Goal: Find specific page/section: Find specific page/section

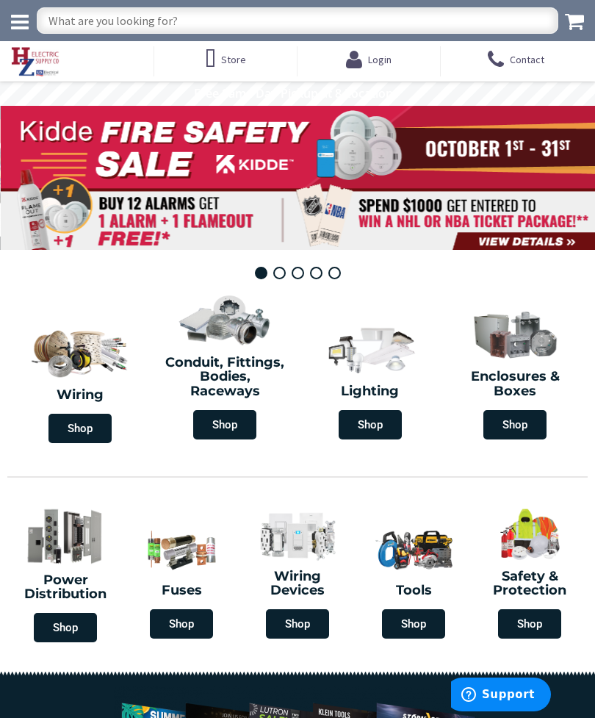
click at [308, 31] on input "text" at bounding box center [297, 20] width 521 height 26
type input "Coil packs"
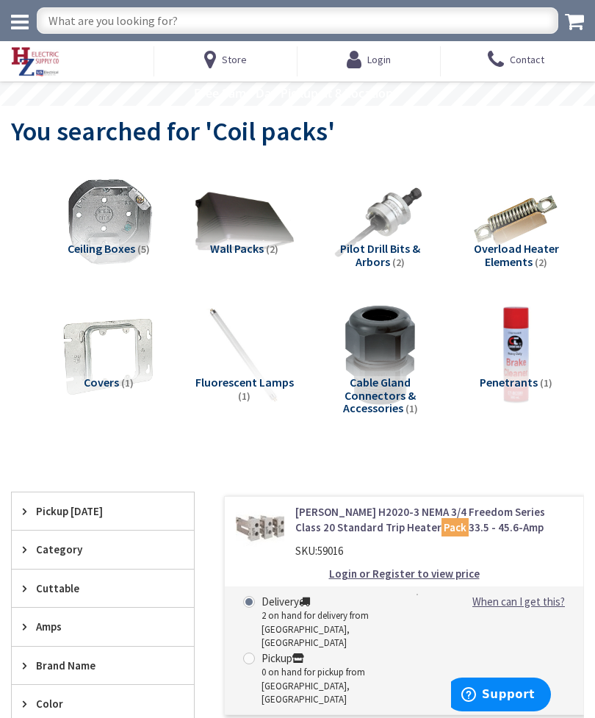
click at [212, 24] on input "text" at bounding box center [297, 20] width 521 height 26
type input "Simpull"
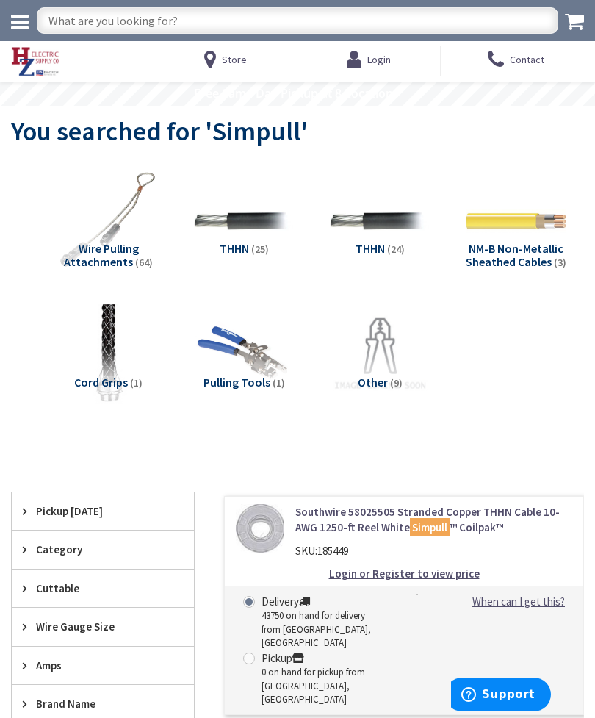
click at [241, 210] on img at bounding box center [244, 220] width 101 height 101
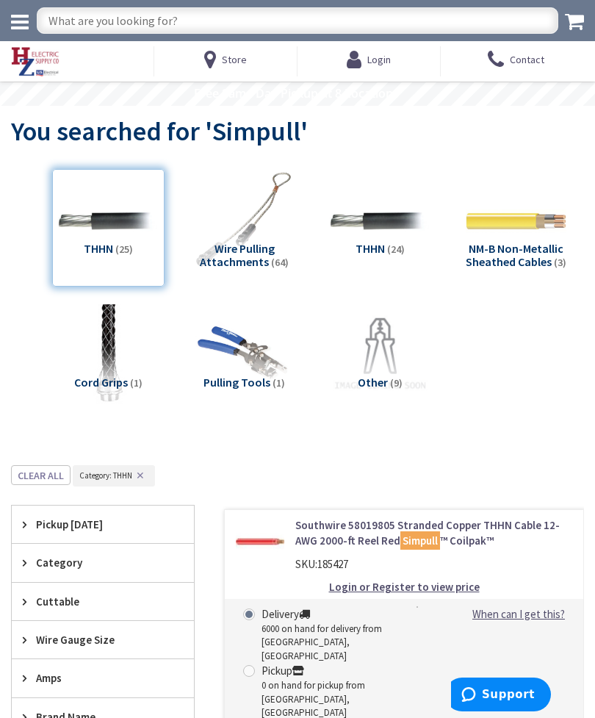
click at [402, 215] on img at bounding box center [380, 220] width 101 height 101
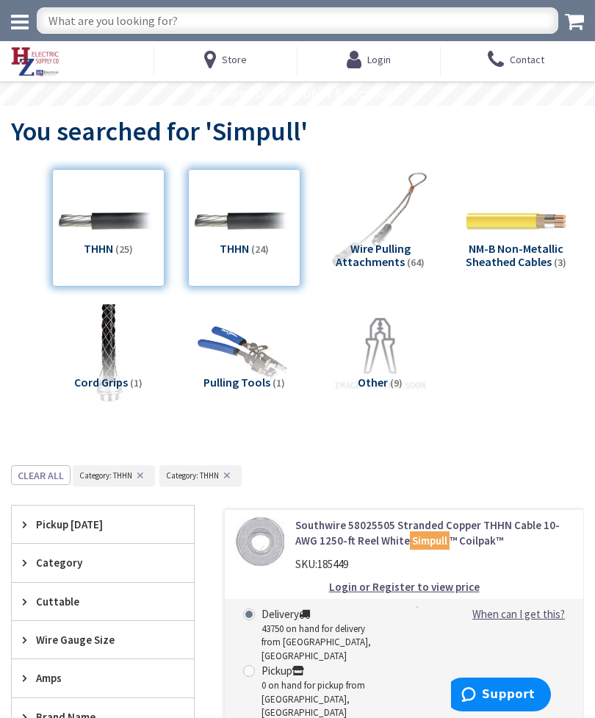
click at [319, 32] on input "text" at bounding box center [297, 20] width 521 height 26
click at [314, 32] on input "text" at bounding box center [297, 20] width 521 height 26
type input "4” straps"
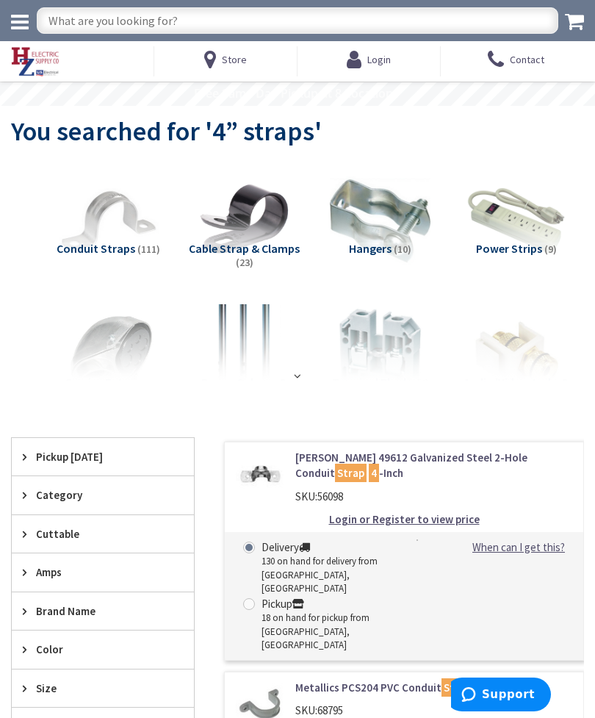
click at [109, 212] on img at bounding box center [108, 220] width 101 height 101
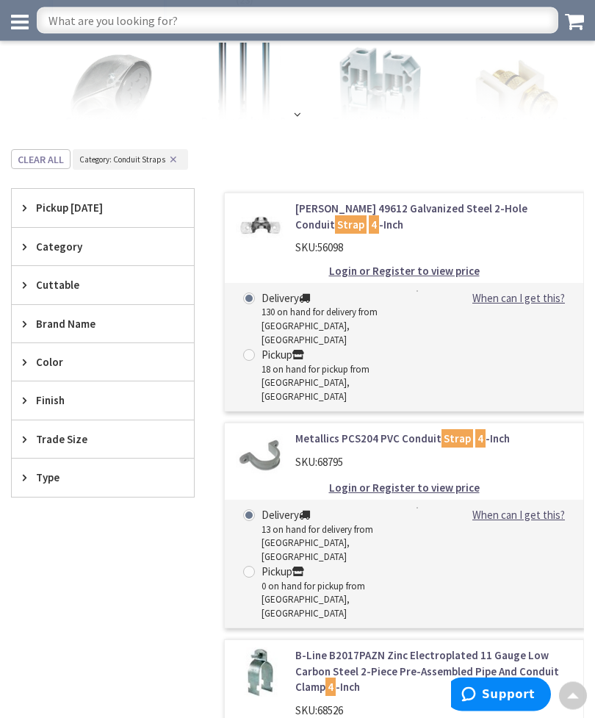
scroll to position [230, 0]
